Goal: Task Accomplishment & Management: Manage account settings

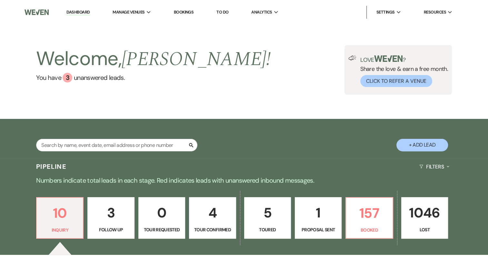
scroll to position [63, 0]
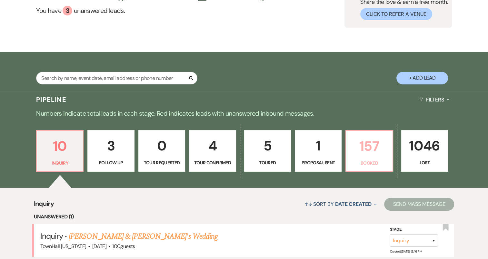
click at [361, 143] on p "157" at bounding box center [369, 146] width 38 height 22
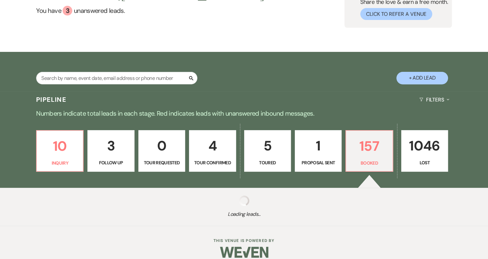
select select "7"
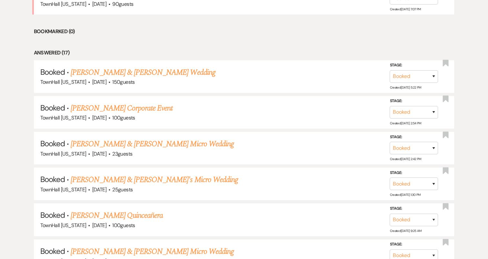
scroll to position [342, 0]
click at [167, 69] on link "[PERSON_NAME] & [PERSON_NAME] Wedding" at bounding box center [143, 72] width 144 height 12
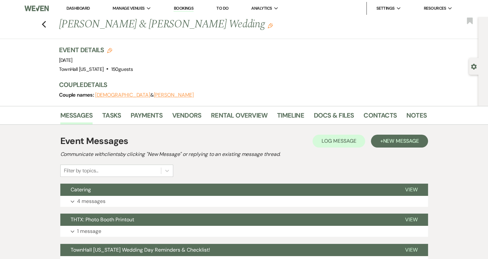
click at [79, 7] on link "Dashboard" at bounding box center [77, 7] width 23 height 5
